Goal: Task Accomplishment & Management: Use online tool/utility

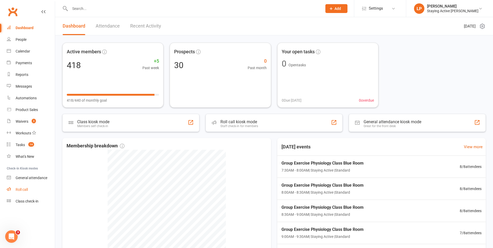
click at [28, 190] on div "Roll call" at bounding box center [22, 189] width 12 height 4
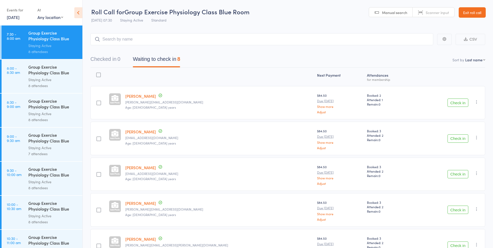
click at [460, 102] on button "Check in" at bounding box center [458, 103] width 21 height 8
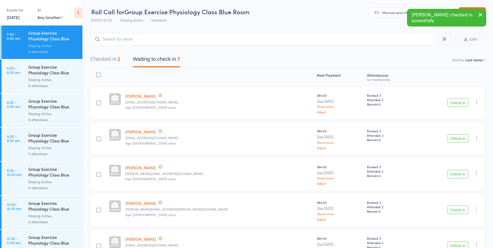
click at [459, 104] on button "Check in" at bounding box center [458, 103] width 21 height 8
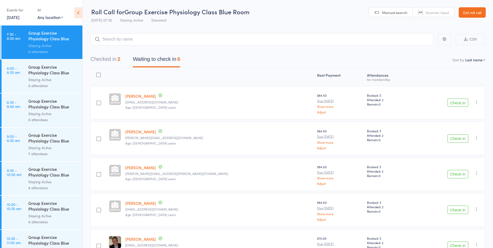
click at [457, 108] on div "Check in Check in Send message Add Note Add Task Add Flag Remove Mark absent" at bounding box center [449, 102] width 71 height 33
click at [458, 99] on button "Check in" at bounding box center [458, 103] width 21 height 8
click at [456, 106] on button "Check in" at bounding box center [458, 103] width 21 height 8
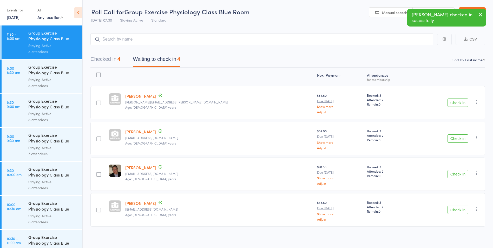
click at [456, 105] on button "Check in" at bounding box center [458, 103] width 21 height 8
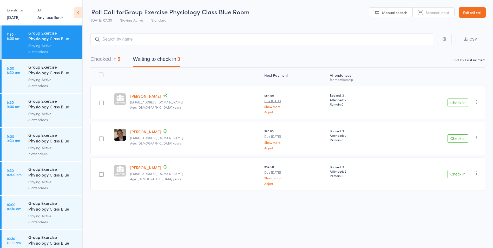
click at [453, 99] on button "Check in" at bounding box center [458, 103] width 21 height 8
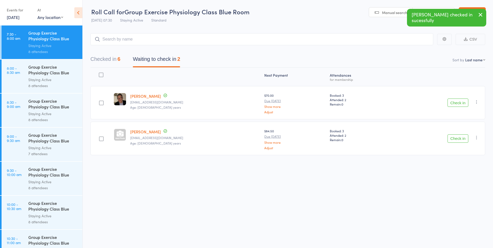
click at [454, 101] on button "Check in" at bounding box center [458, 103] width 21 height 8
click at [455, 103] on button "Check in" at bounding box center [458, 103] width 21 height 8
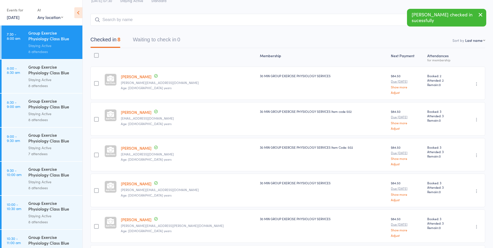
scroll to position [52, 0]
